Goal: Information Seeking & Learning: Learn about a topic

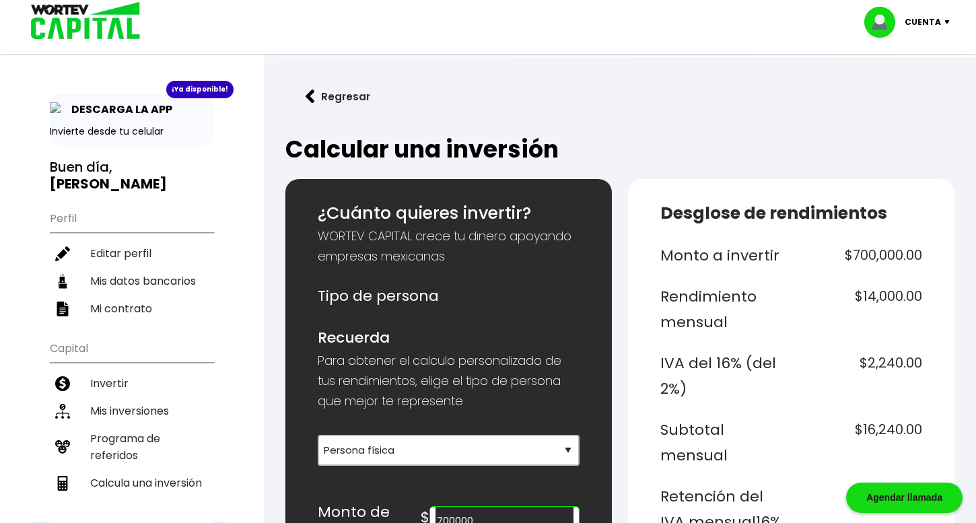
select select "1"
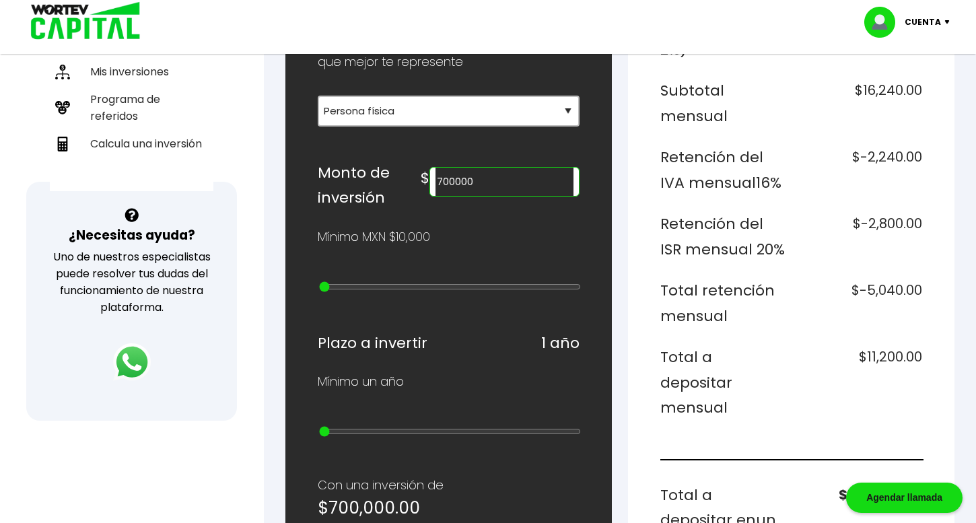
click at [521, 189] on input "700000" at bounding box center [504, 182] width 138 height 28
click at [502, 180] on input "700000" at bounding box center [504, 182] width 138 height 28
type input "20000"
type input "1"
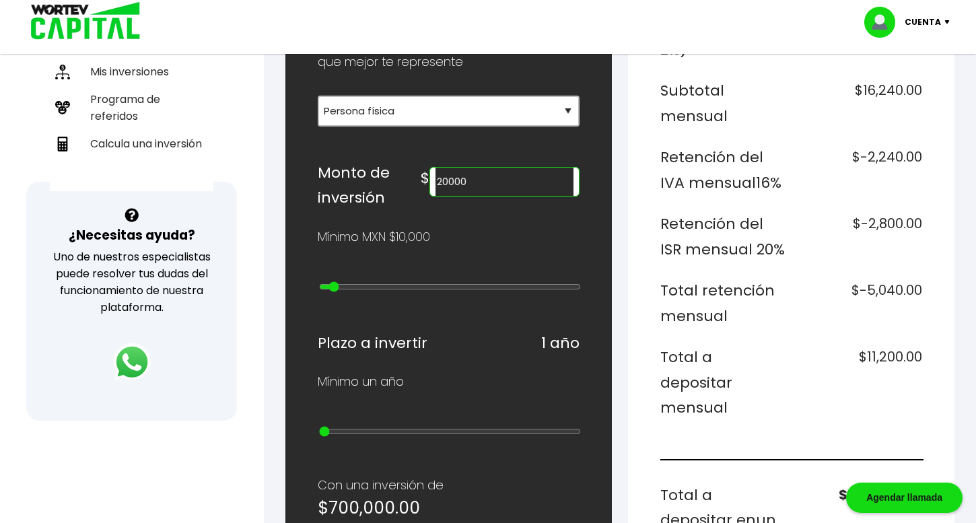
type input "30000"
type input "2"
type input "40000"
type input "3"
type input "50000"
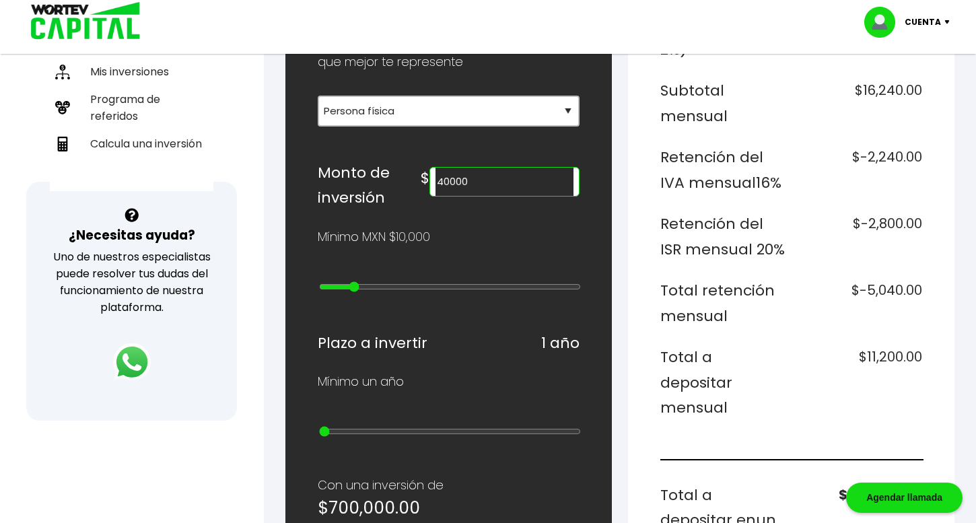
type input "4"
type input "60000"
type input "5"
type input "70000"
type input "6"
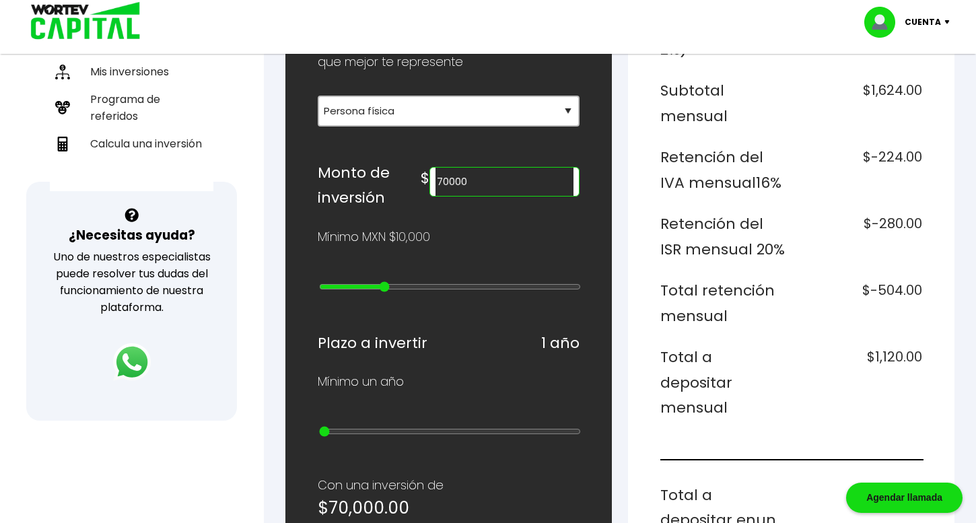
type input "80000"
type input "7"
type input "90000"
type input "8"
type input "80000"
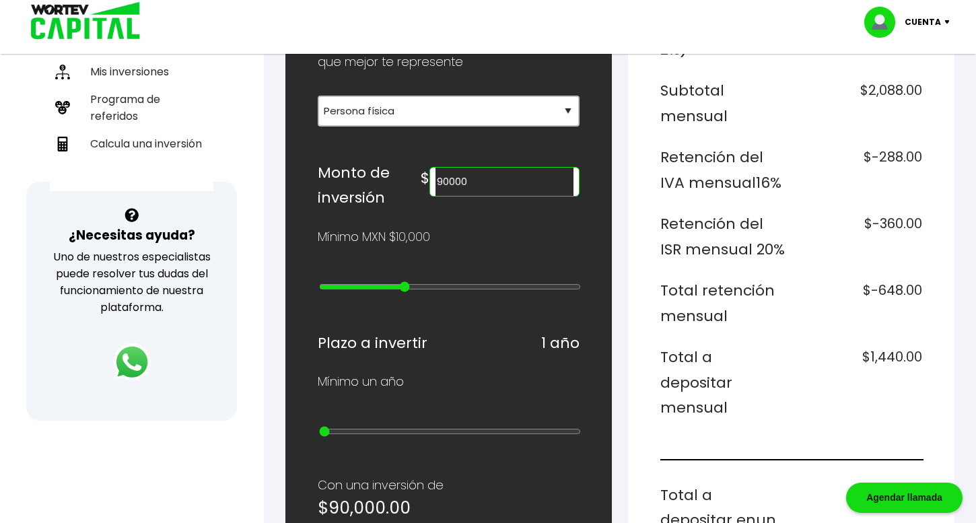
type input "7"
type input "70000"
type input "6"
type input "60000"
type input "5"
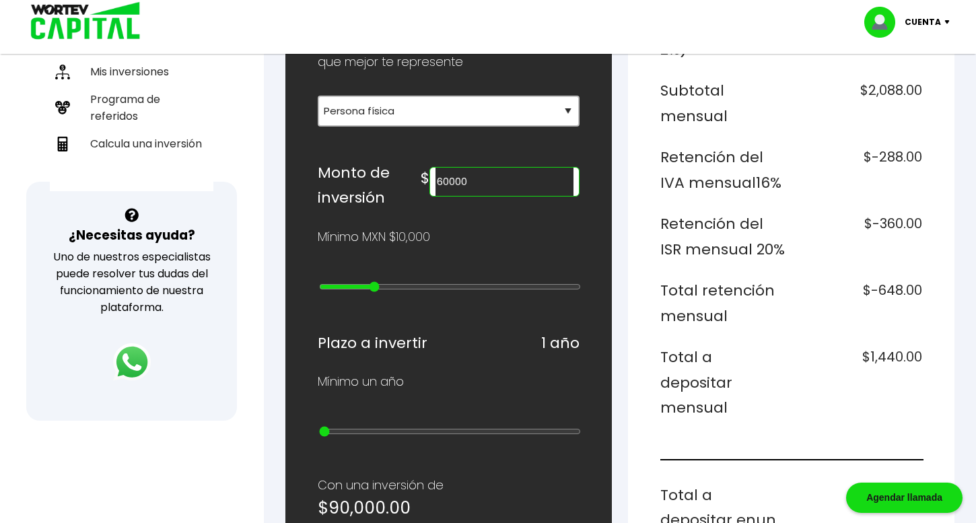
type input "50000"
type input "4"
type input "40000"
type input "3"
type input "30000"
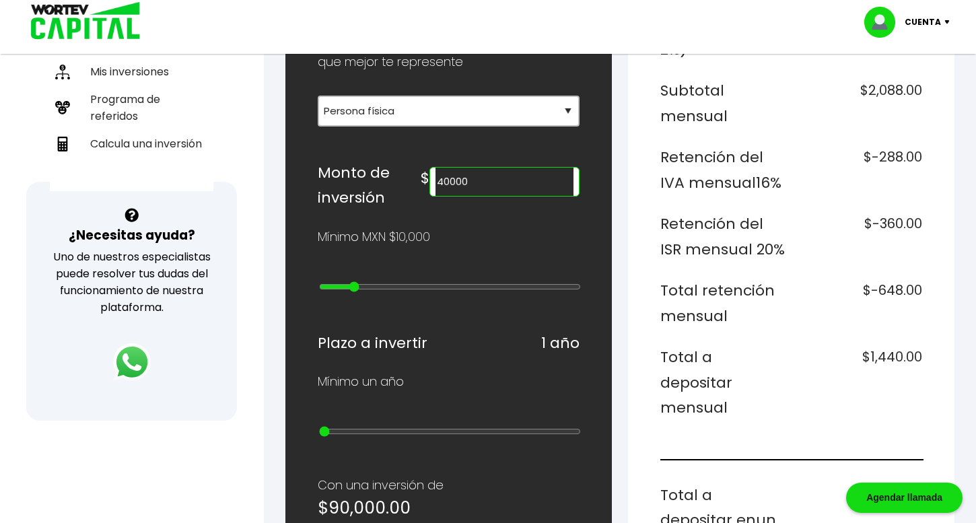
type input "2"
type input "20000"
type input "1"
type input "10000"
type input "0"
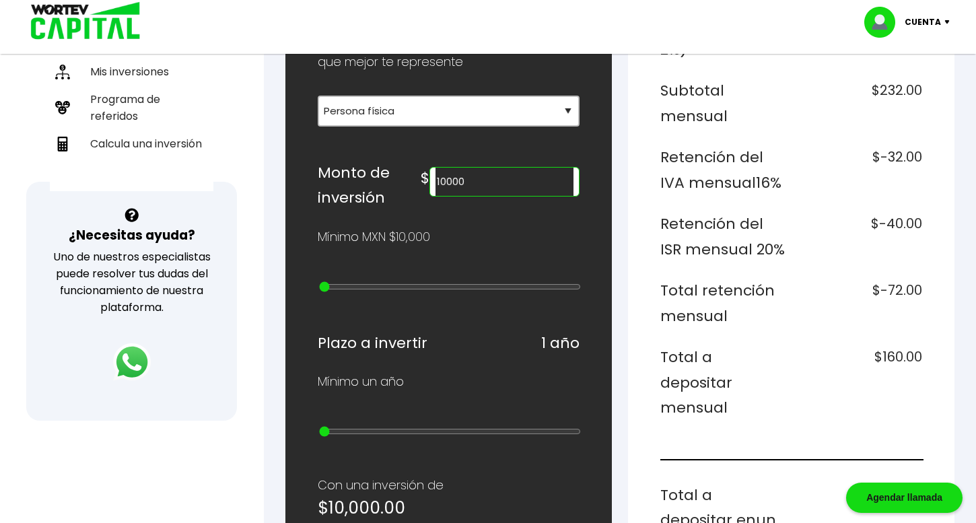
type input "20000"
type input "1"
type input "30000"
type input "2"
type input "40000"
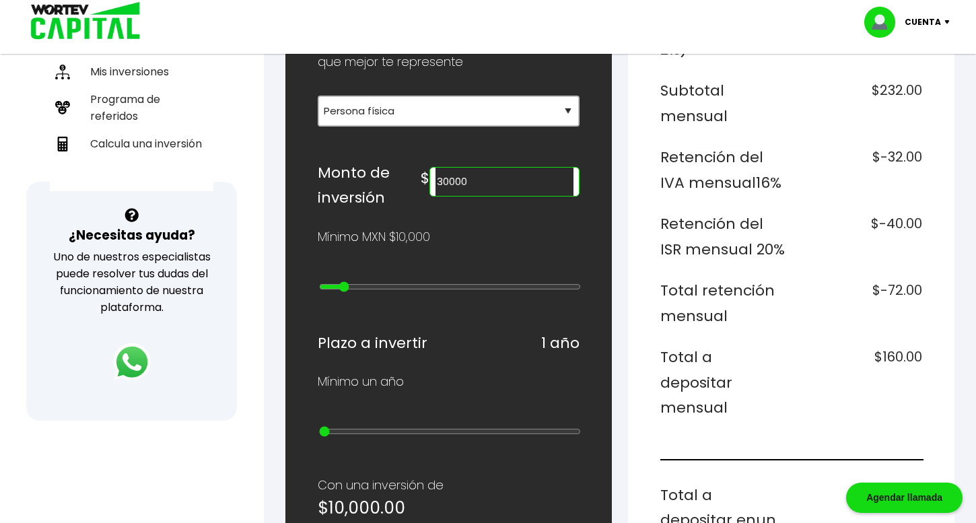
type input "3"
type input "60000"
type input "5"
type input "70000"
type input "6"
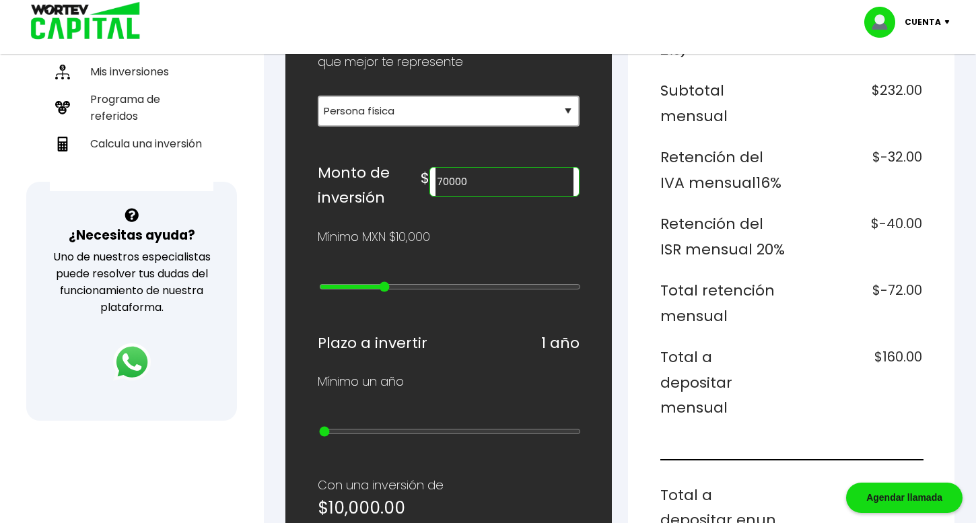
type input "80000"
type input "7"
type input "90000"
type input "8"
type input "100000"
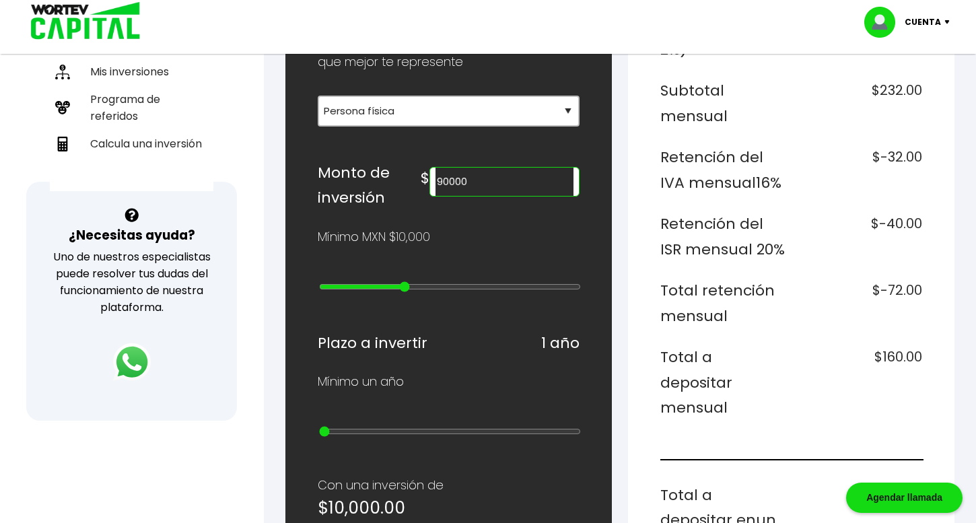
type input "9"
type input "200000"
type input "10"
type input "300000"
type input "11"
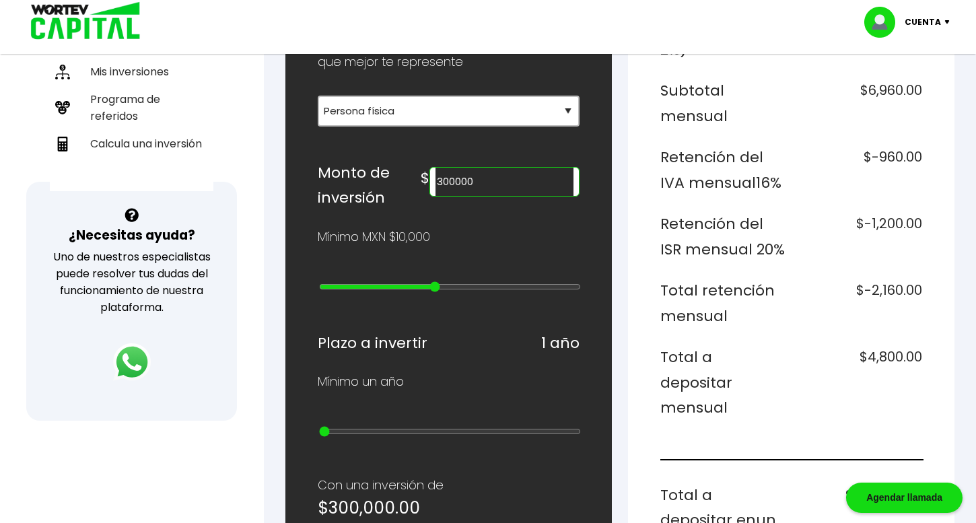
type input "400000"
type input "12"
type input "500000"
type input "13"
type input "700000"
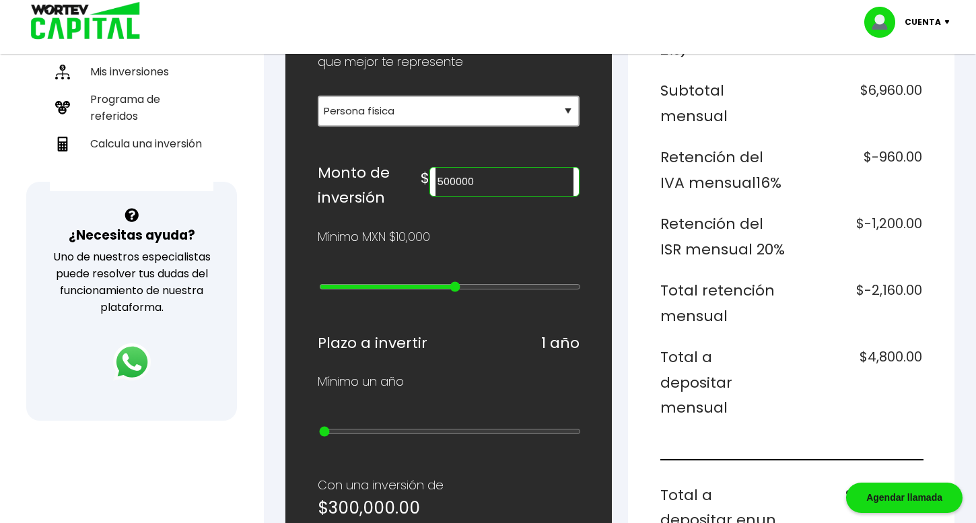
type input "15"
type input "800000"
type input "16"
type input "900000"
type input "17"
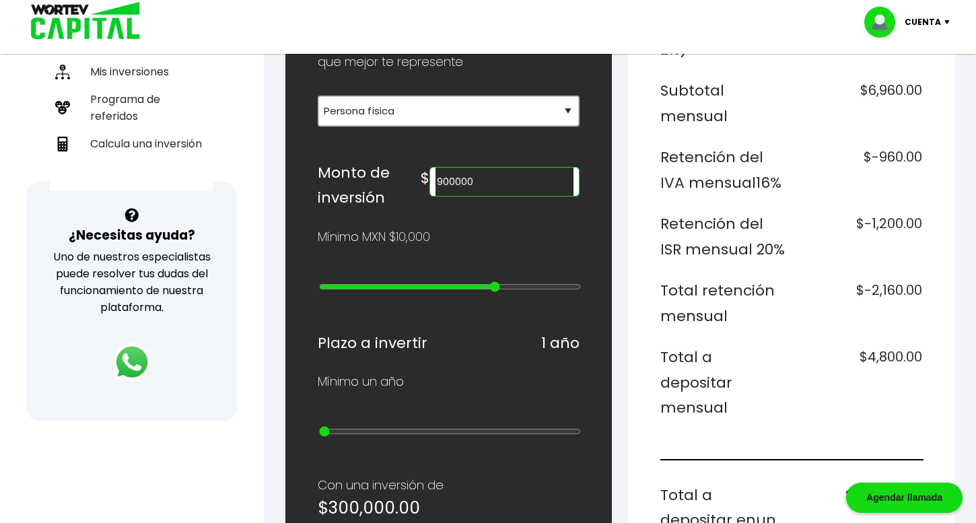
type input "1000000"
type input "18"
type input "2000000"
type input "19"
type input "3000000"
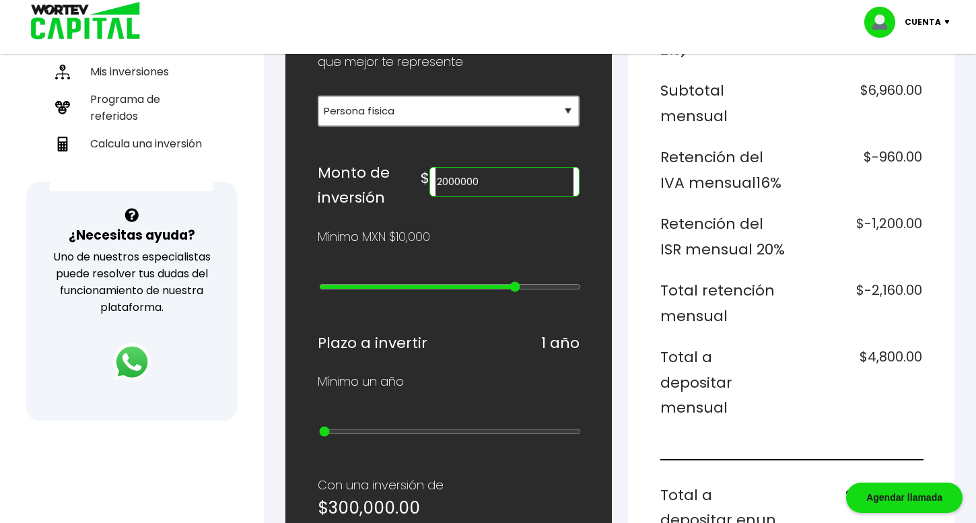
type input "20"
type input "4000000"
type input "21"
type input "5000000"
type input "22"
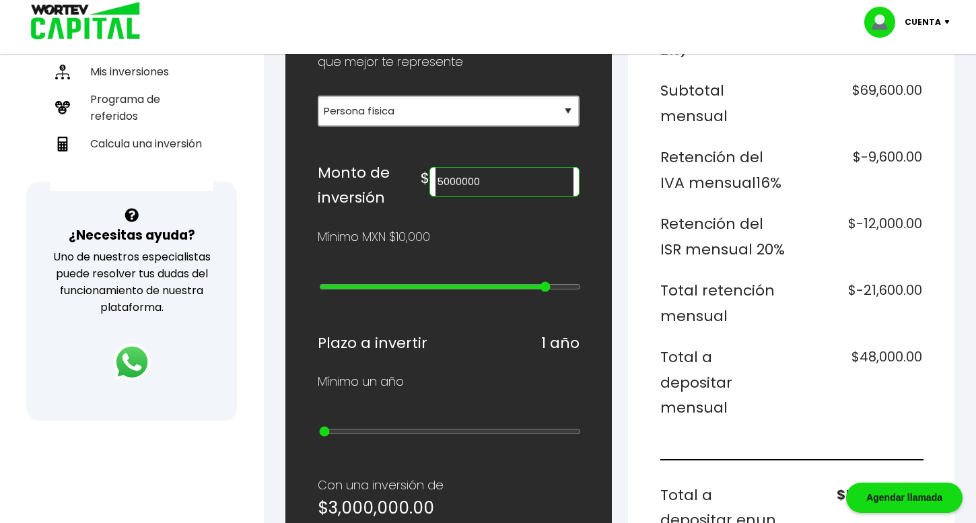
type input "10000000"
type input "23"
type input "15000000"
type input "24"
type input "20000000"
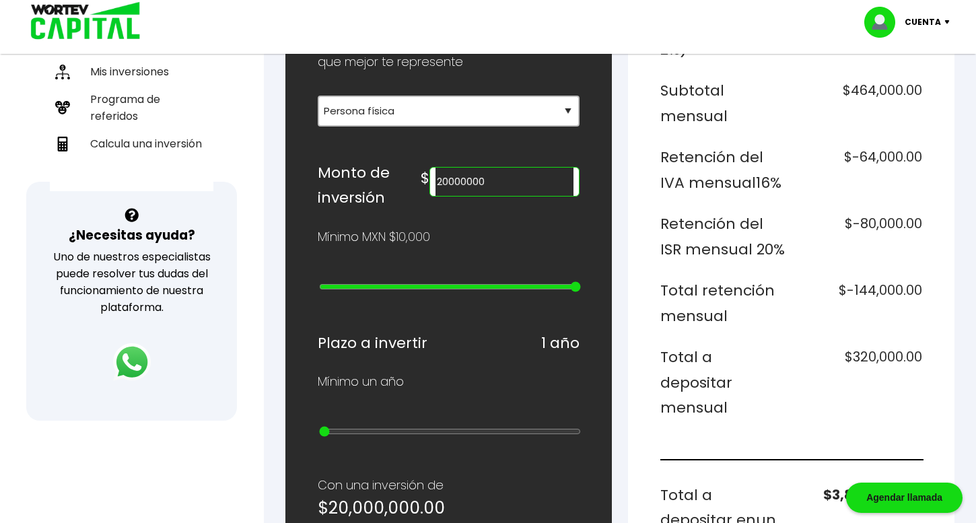
drag, startPoint x: 324, startPoint y: 279, endPoint x: 590, endPoint y: 328, distance: 270.5
type input "25"
click at [581, 292] on input "range" at bounding box center [450, 286] width 262 height 11
click at [511, 203] on div "$ 20000000" at bounding box center [500, 185] width 159 height 50
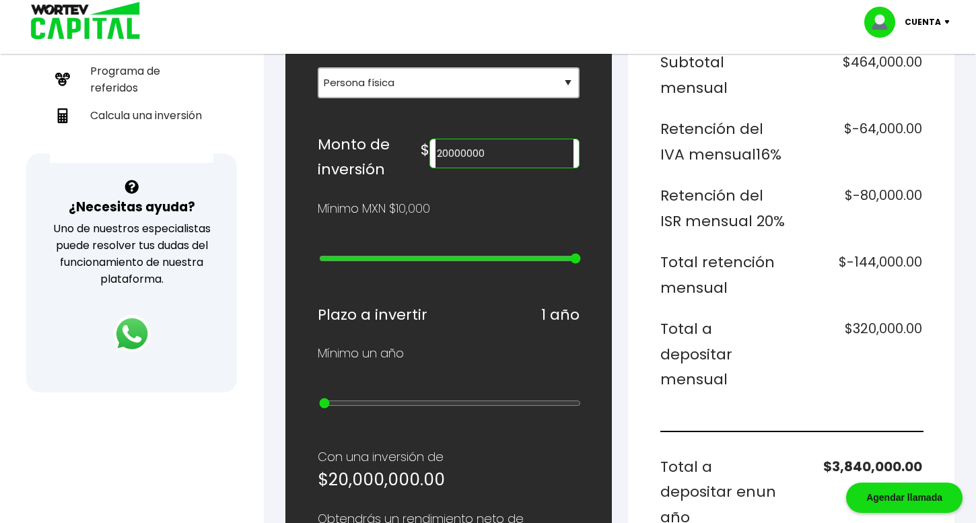
scroll to position [374, 0]
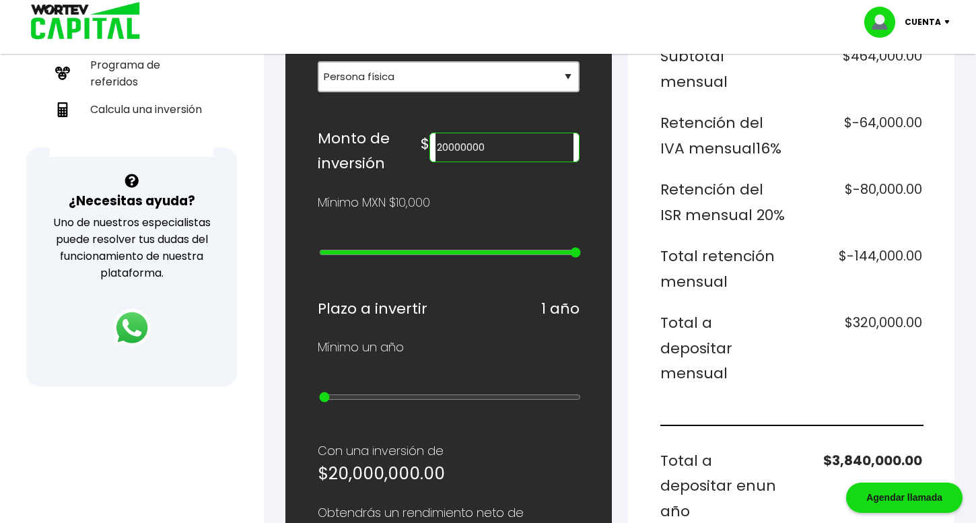
type input "15000000"
type input "24"
type input "10000000"
type input "23"
type input "5000000"
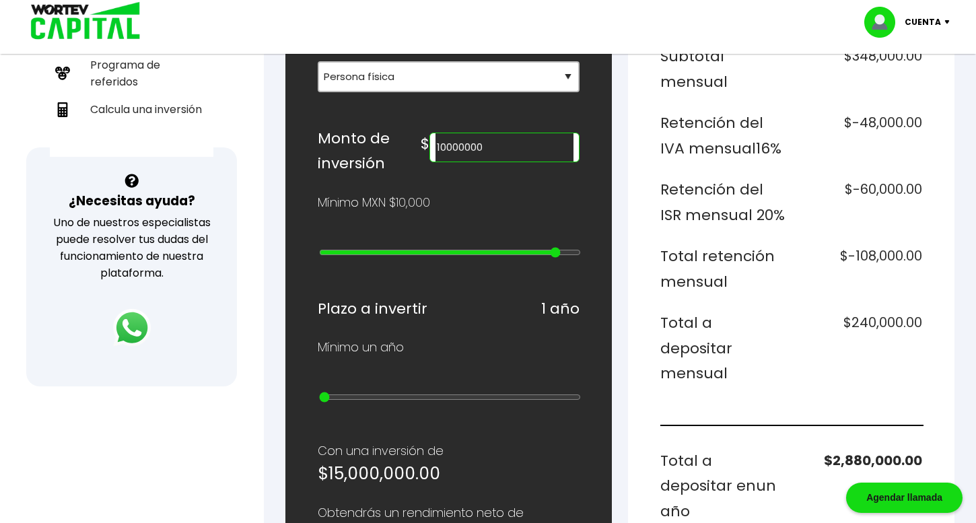
type input "22"
type input "4000000"
type input "21"
type input "3000000"
type input "20"
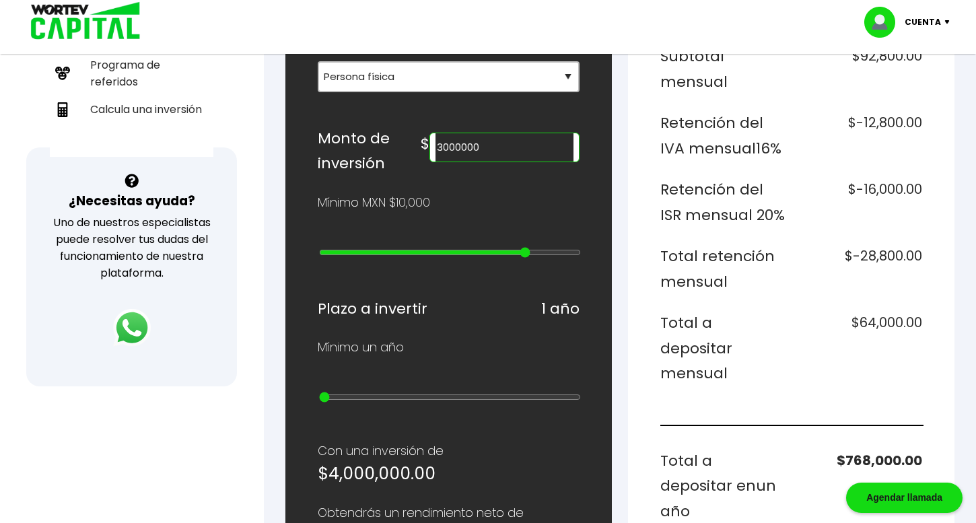
type input "2000000"
type input "19"
type input "1000000"
type input "18"
type input "900000"
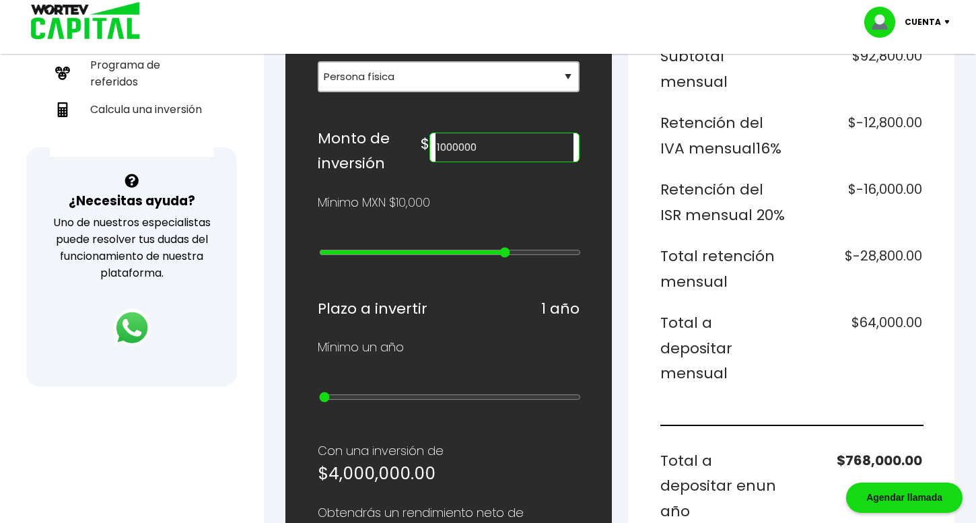
type input "17"
type input "1000000"
type input "18"
type input "900000"
type input "17"
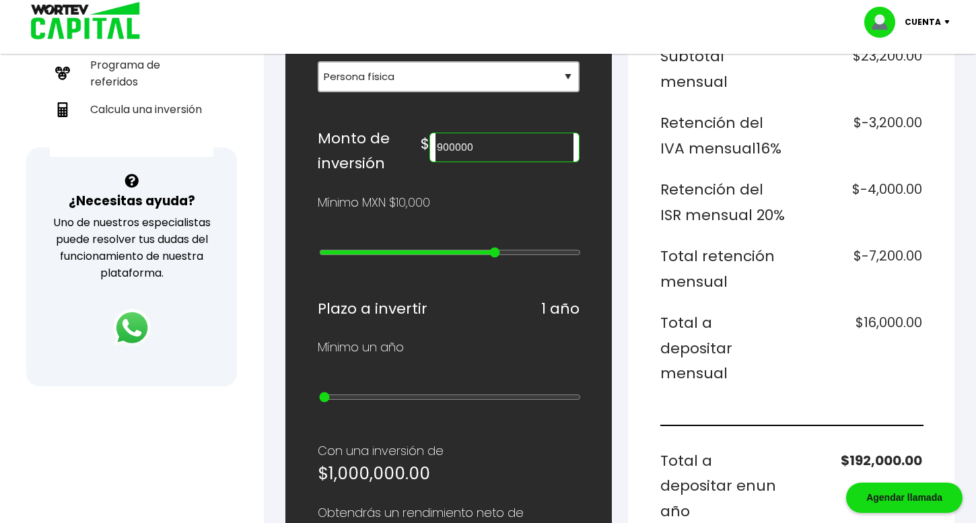
type input "800000"
type input "16"
type input "700000"
type input "15"
type input "800000"
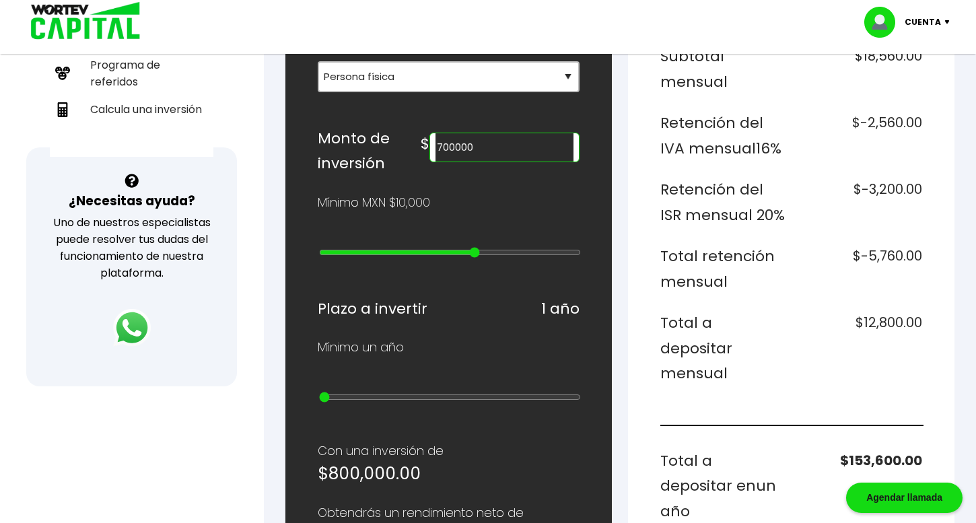
type input "16"
type input "700000"
type input "15"
type input "600000"
type input "14"
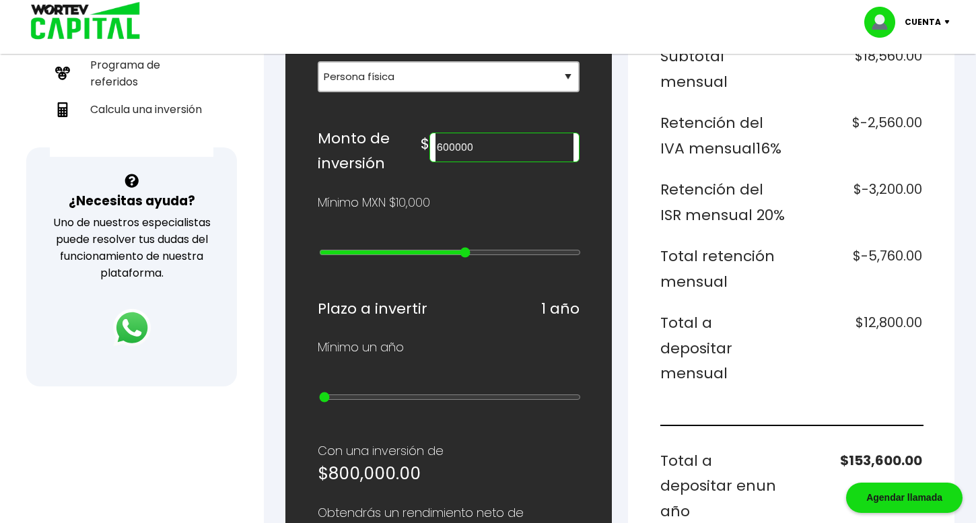
type input "500000"
type input "13"
type input "400000"
type input "12"
type input "300000"
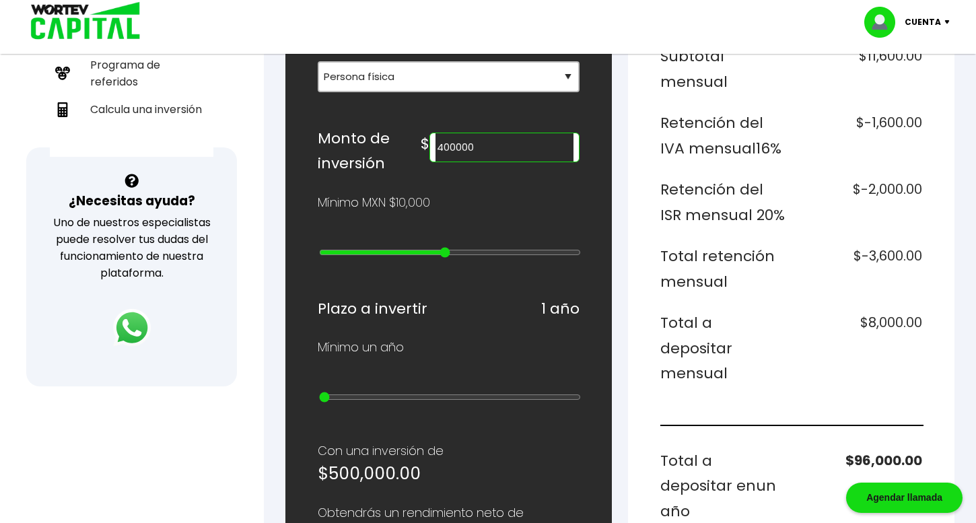
type input "11"
type input "200000"
type input "10"
type input "100000"
type input "9"
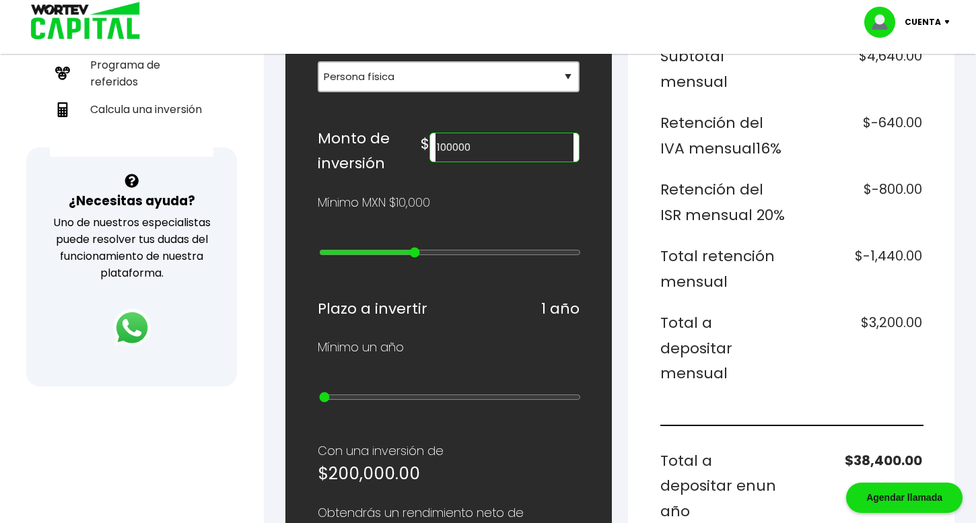
type input "90000"
type input "8"
type input "80000"
type input "7"
type input "70000"
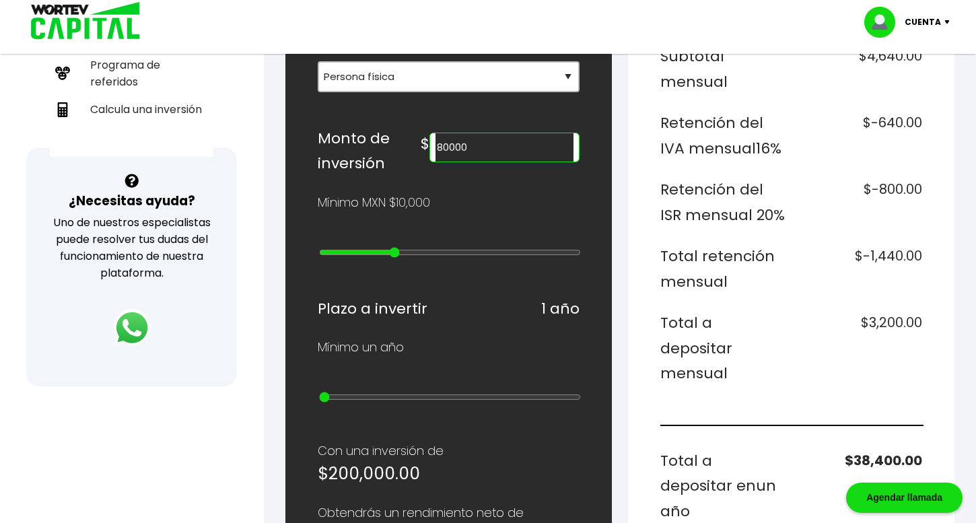
type input "6"
type input "60000"
type input "5"
type input "50000"
type input "4"
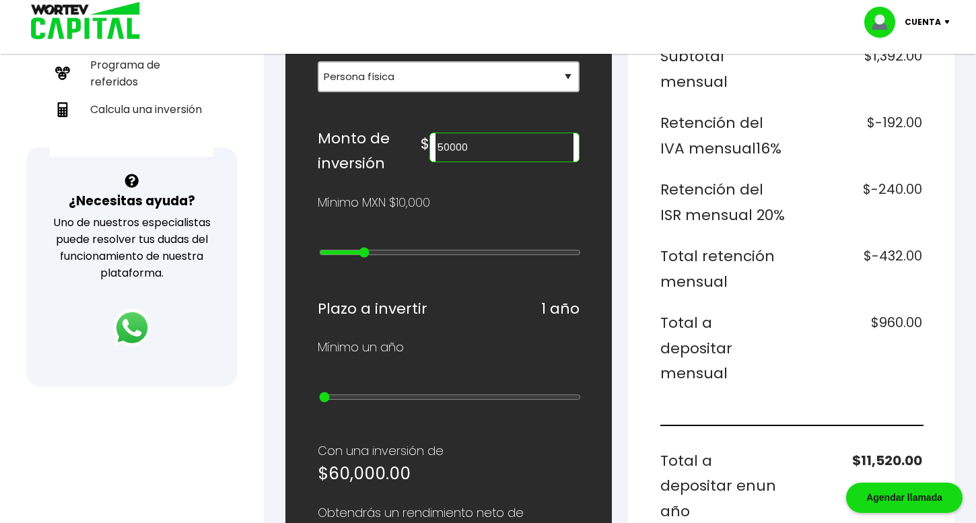
type input "40000"
type input "3"
type input "30000"
type input "2"
type input "20000"
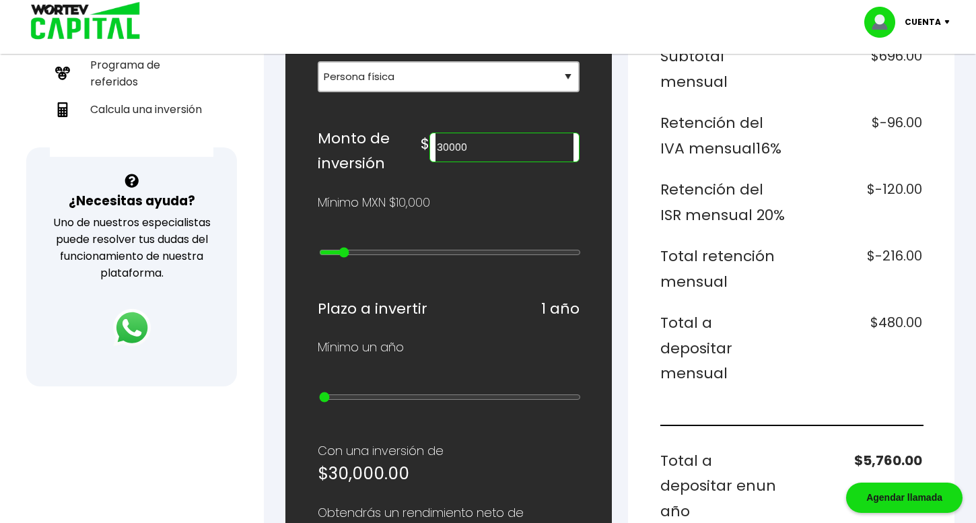
type input "1"
type input "10000"
type input "0"
type input "20000"
type input "1"
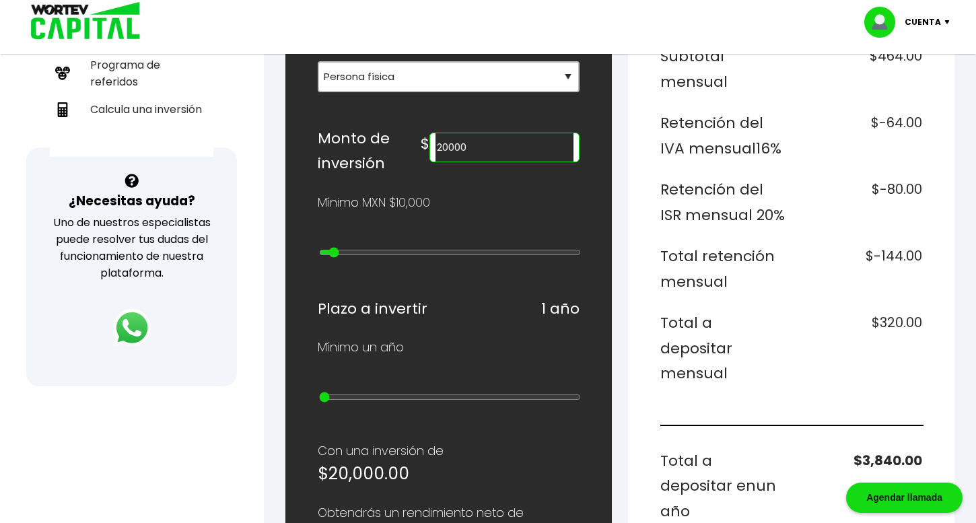
type input "30000"
type input "2"
type input "40000"
type input "3"
type input "50000"
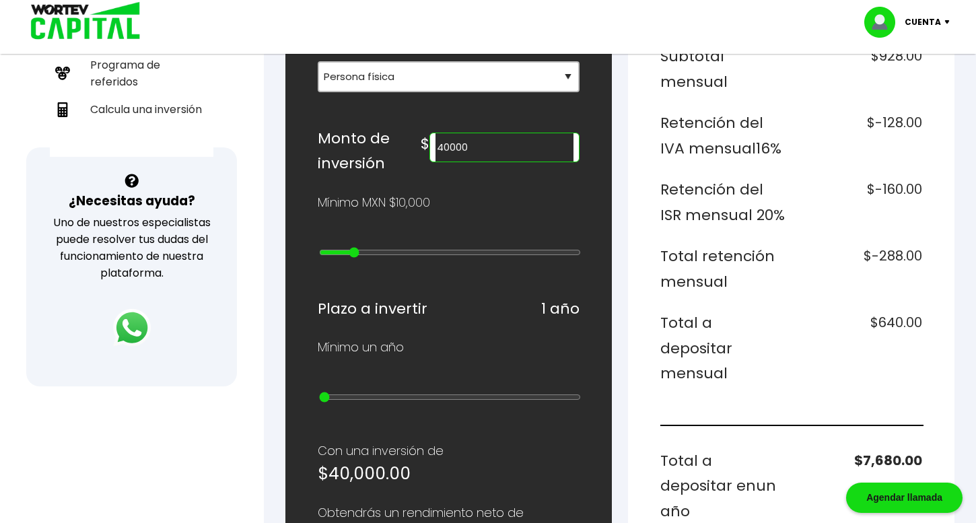
type input "4"
type input "60000"
type input "5"
type input "70000"
type input "6"
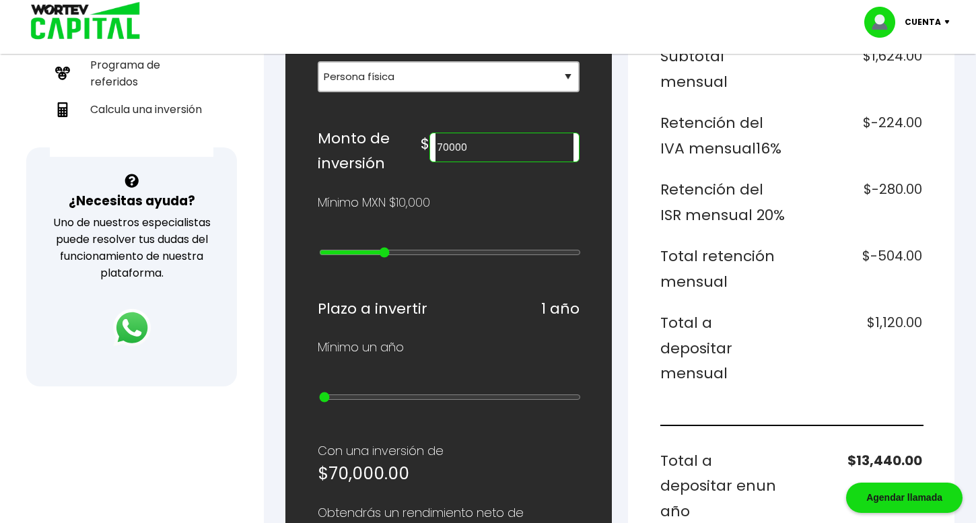
type input "80000"
type input "7"
type input "90000"
type input "8"
type input "100000"
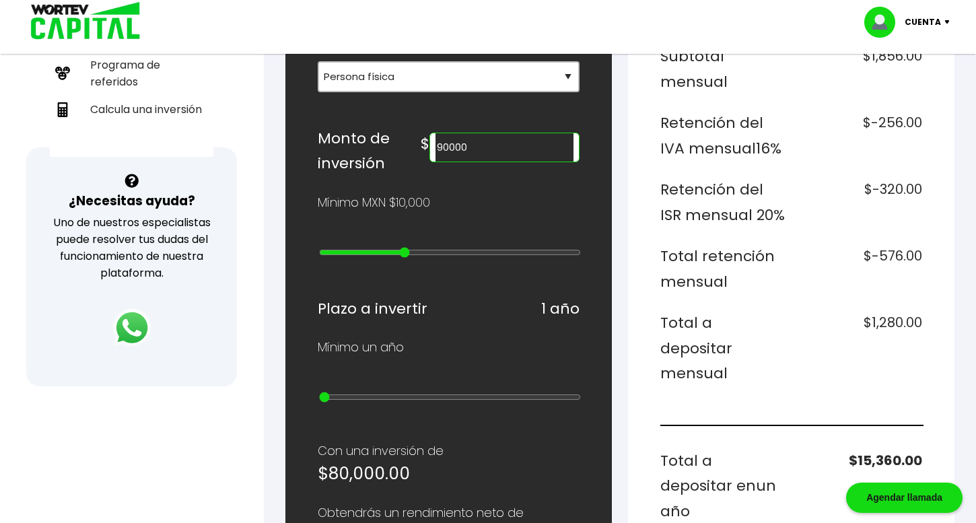
type input "9"
type input "200000"
type input "10"
type input "300000"
type input "11"
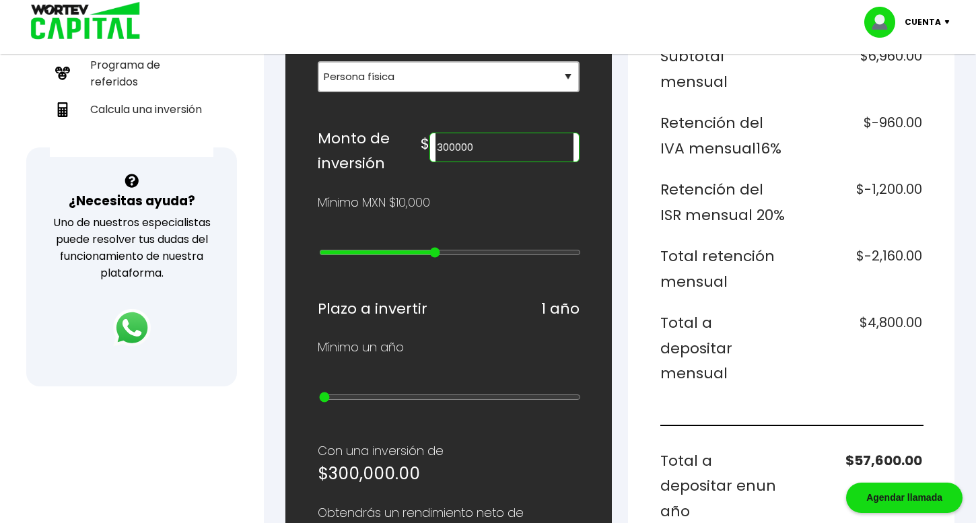
type input "400000"
type input "12"
type input "500000"
type input "13"
type input "400000"
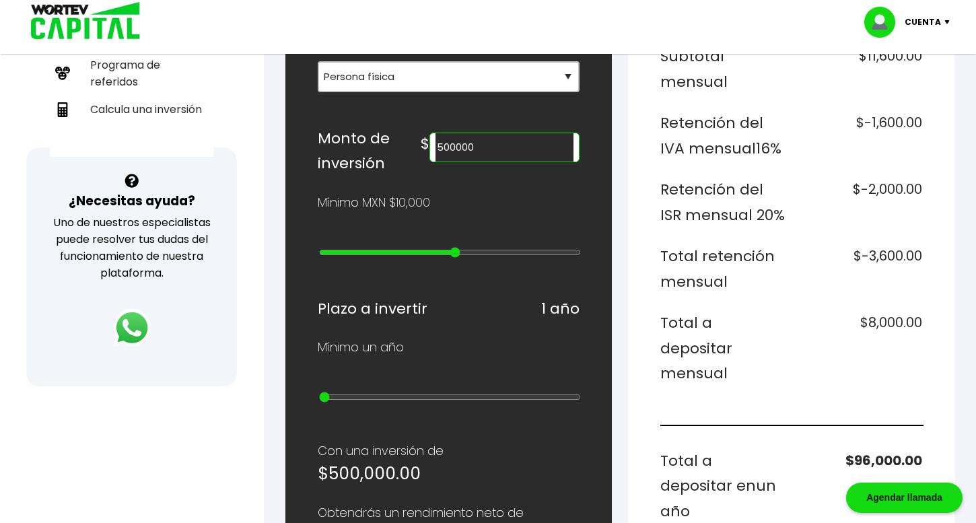
type input "12"
type input "300000"
type input "11"
type input "200000"
drag, startPoint x: 575, startPoint y: 247, endPoint x: 427, endPoint y: 265, distance: 149.2
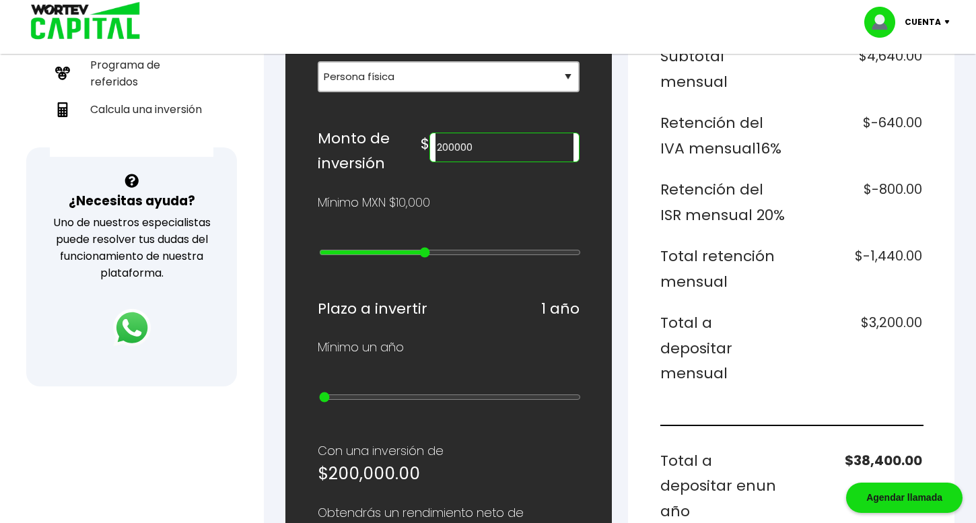
type input "10"
click at [427, 258] on input "range" at bounding box center [450, 252] width 262 height 11
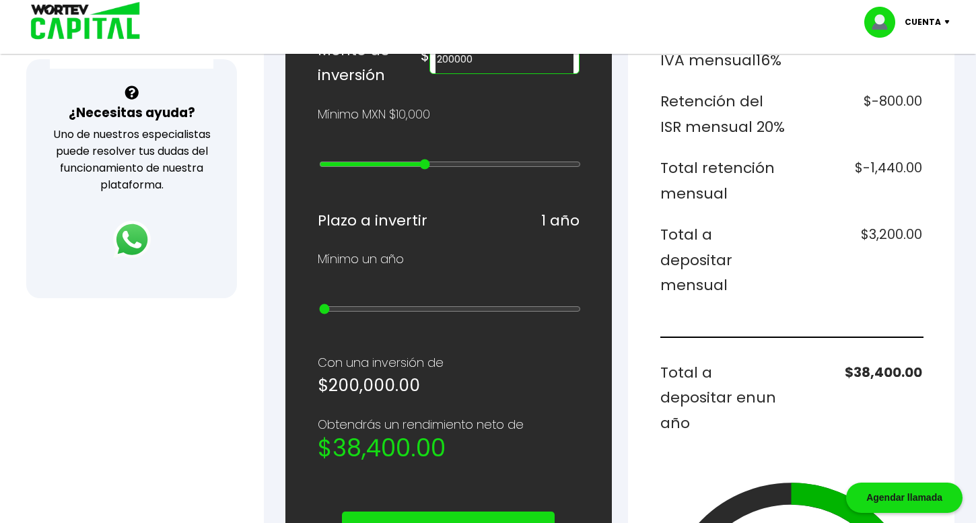
scroll to position [464, 0]
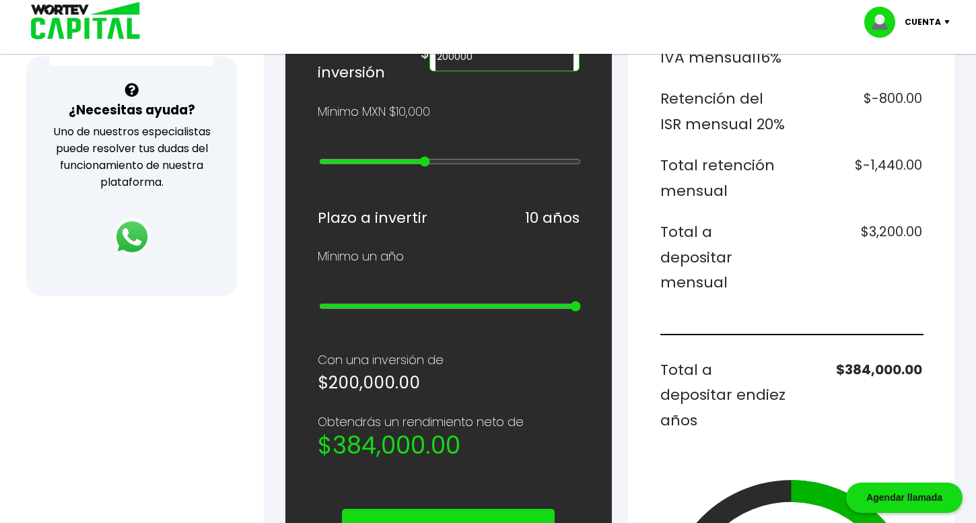
drag, startPoint x: 324, startPoint y: 301, endPoint x: 627, endPoint y: 291, distance: 303.7
click at [581, 301] on input "range" at bounding box center [450, 306] width 262 height 11
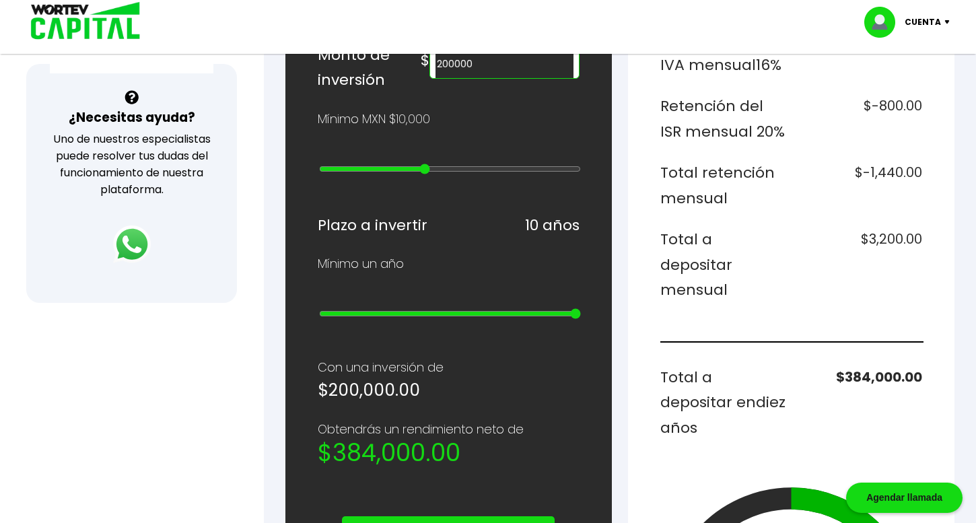
scroll to position [459, 0]
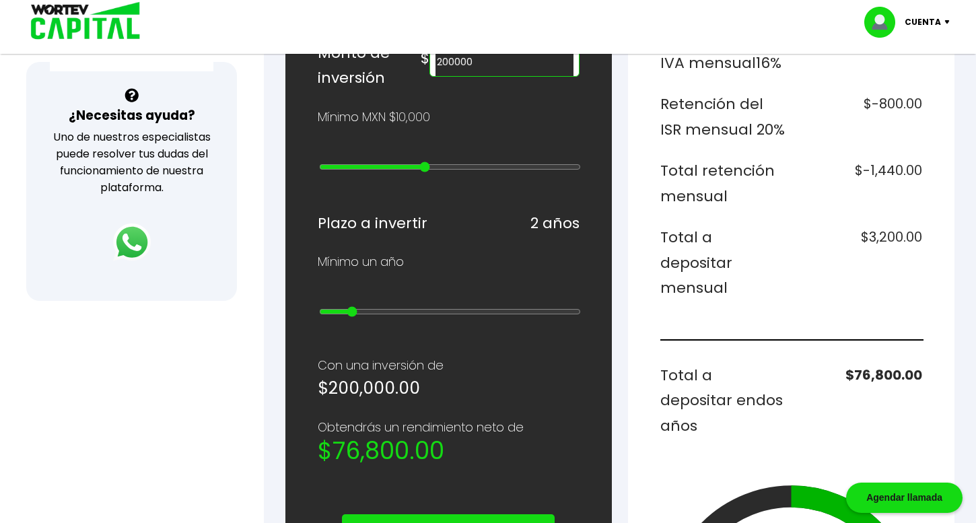
drag, startPoint x: 577, startPoint y: 305, endPoint x: 365, endPoint y: 326, distance: 213.0
click at [365, 317] on input "range" at bounding box center [450, 311] width 262 height 11
drag, startPoint x: 349, startPoint y: 314, endPoint x: 310, endPoint y: 315, distance: 39.0
click at [310, 315] on div "¿Cuánto quieres invertir? WORTEV CAPITAL crece tu dinero apoyando empresas mexi…" at bounding box center [448, 324] width 326 height 1209
drag, startPoint x: 351, startPoint y: 308, endPoint x: 303, endPoint y: 312, distance: 47.9
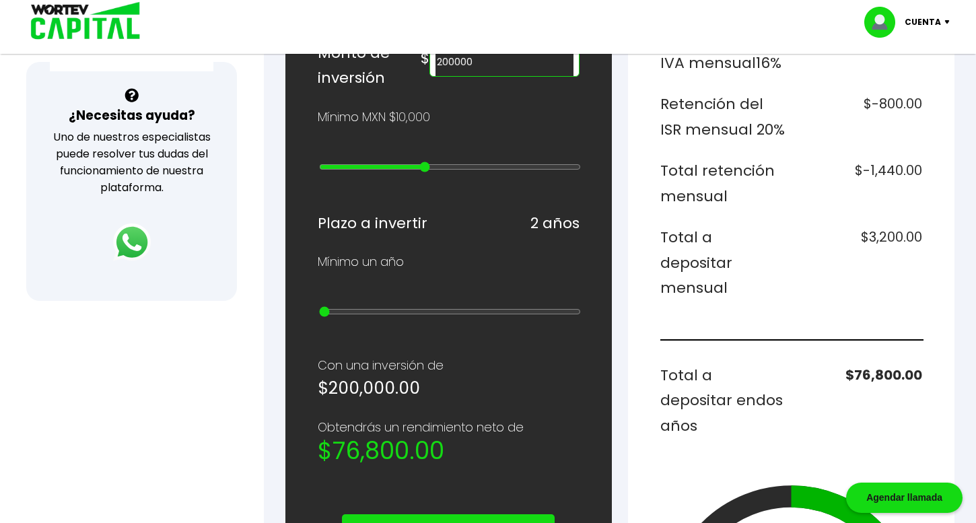
type input "1"
click at [319, 312] on input "range" at bounding box center [450, 311] width 262 height 11
